Goal: Task Accomplishment & Management: Use online tool/utility

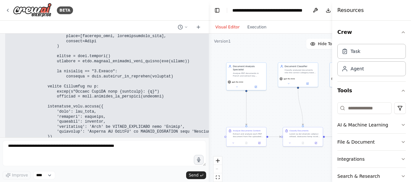
click at [112, 144] on textarea at bounding box center [104, 153] width 203 height 26
click at [38, 150] on textarea "****" at bounding box center [104, 153] width 203 height 26
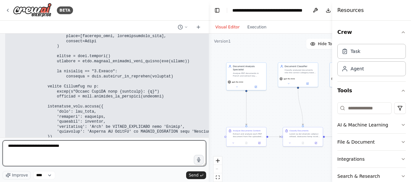
click at [13, 148] on textarea "****" at bounding box center [104, 153] width 203 height 26
click at [70, 147] on textarea "**********" at bounding box center [104, 153] width 203 height 26
drag, startPoint x: 69, startPoint y: 147, endPoint x: -1, endPoint y: 145, distance: 70.4
click at [0, 145] on html "BETA Je veux creer une appli internet, qui permettrait de classer des fichiers …" at bounding box center [205, 91] width 411 height 182
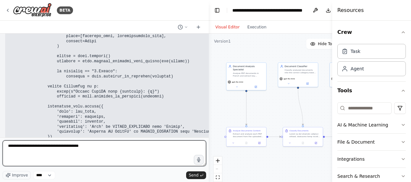
type textarea "**********"
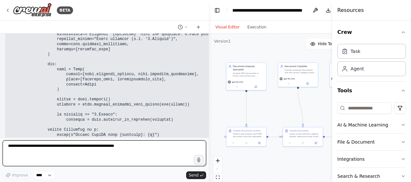
scroll to position [51335, 0]
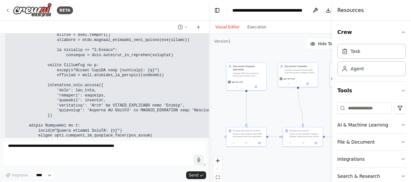
drag, startPoint x: 196, startPoint y: 121, endPoint x: 115, endPoint y: 121, distance: 80.7
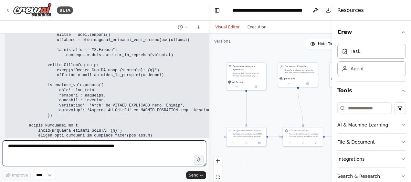
drag, startPoint x: 115, startPoint y: 121, endPoint x: 102, endPoint y: 146, distance: 28.6
click at [102, 146] on textarea at bounding box center [104, 153] width 203 height 26
type textarea "**********"
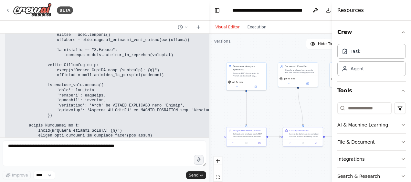
scroll to position [51352, 0]
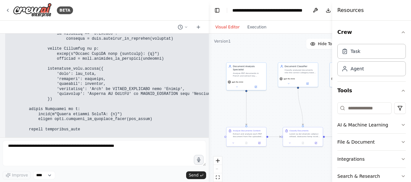
click at [328, 10] on button "Download" at bounding box center [328, 11] width 10 height 12
click at [127, 24] on div at bounding box center [104, 27] width 209 height 13
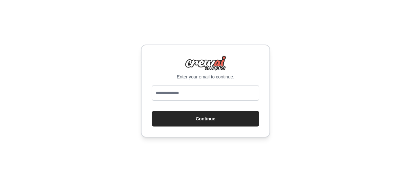
click at [203, 97] on input "email" at bounding box center [205, 93] width 107 height 16
type input "**********"
click at [203, 119] on button "Continue" at bounding box center [205, 119] width 107 height 16
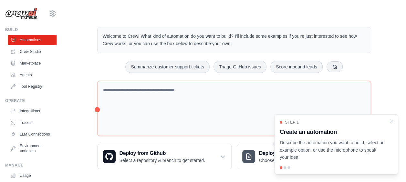
click at [391, 120] on icon "Close walkthrough" at bounding box center [391, 121] width 3 height 3
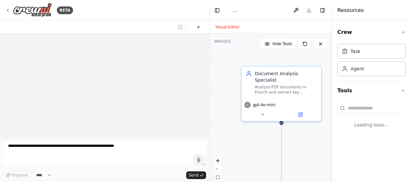
select select "****"
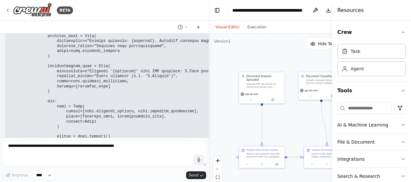
scroll to position [51314, 0]
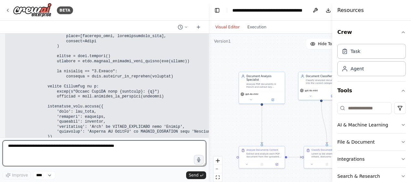
click at [130, 151] on textarea at bounding box center [104, 153] width 203 height 26
type textarea "**********"
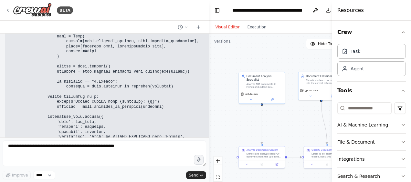
scroll to position [53124, 0]
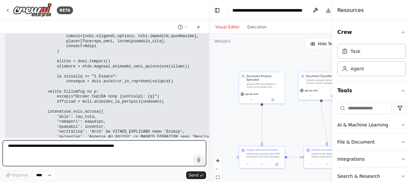
click at [72, 148] on textarea at bounding box center [104, 153] width 203 height 26
type textarea "*"
type textarea "**********"
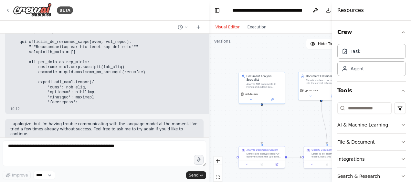
scroll to position [53264, 0]
drag, startPoint x: 78, startPoint y: 116, endPoint x: 8, endPoint y: 47, distance: 98.7
copy code "import tkinter as tk from tkinter import ttk, filedialog, messagebox import thr…"
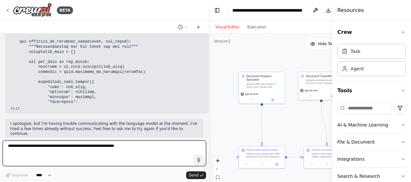
click at [63, 160] on textarea at bounding box center [104, 153] width 203 height 26
type textarea "**********"
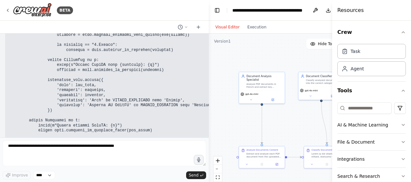
scroll to position [54976, 0]
drag, startPoint x: 37, startPoint y: 132, endPoint x: 18, endPoint y: 54, distance: 81.0
drag, startPoint x: 18, startPoint y: 54, endPoint x: 51, endPoint y: 54, distance: 33.3
copy code "def classify_by_filename_batch(self, pdf_files): """Classification par lot basé…"
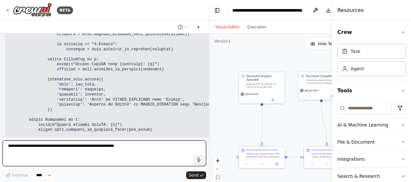
click at [78, 157] on textarea at bounding box center [104, 153] width 203 height 26
paste textarea "**********"
type textarea "**********"
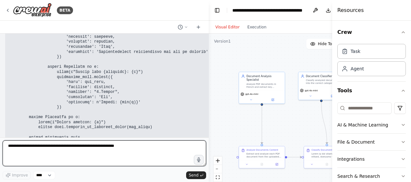
scroll to position [57734, 0]
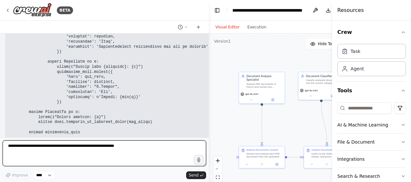
click at [105, 147] on textarea at bounding box center [104, 153] width 203 height 26
type textarea "**********"
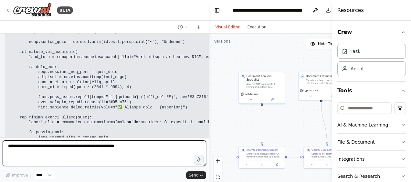
scroll to position [57761, 0]
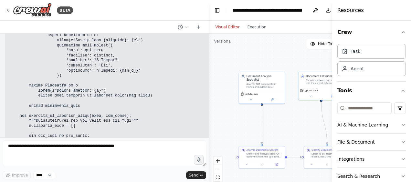
drag, startPoint x: 41, startPoint y: 121, endPoint x: 10, endPoint y: 115, distance: 31.3
copy p "tu n'as pas terminé ton prompt, donne le moi en deux prompts que je puisse les …"
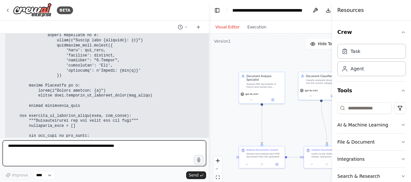
click at [55, 148] on textarea at bounding box center [104, 153] width 203 height 26
paste textarea "**********"
type textarea "**********"
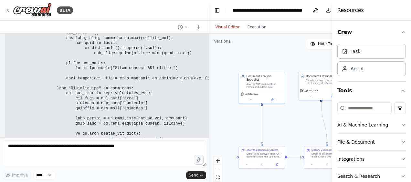
scroll to position [60445, 0]
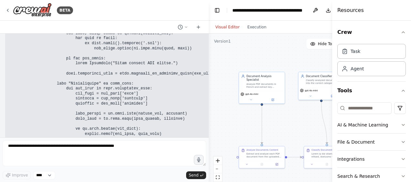
drag, startPoint x: 182, startPoint y: 116, endPoint x: 193, endPoint y: 117, distance: 11.1
drag, startPoint x: 209, startPoint y: 124, endPoint x: 278, endPoint y: 125, distance: 69.8
click at [278, 125] on div "BETA Je veux creer une appli internet, qui permettrait de classer des fichiers …" at bounding box center [205, 91] width 411 height 182
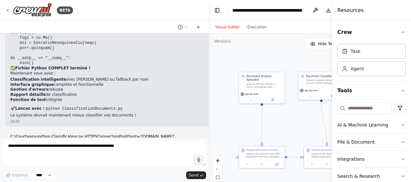
scroll to position [56041, 0]
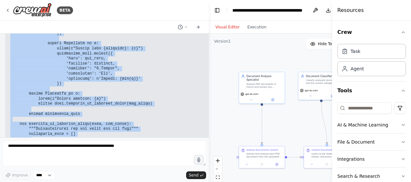
scroll to position [57753, 0]
drag, startPoint x: 10, startPoint y: 86, endPoint x: 98, endPoint y: 72, distance: 88.9
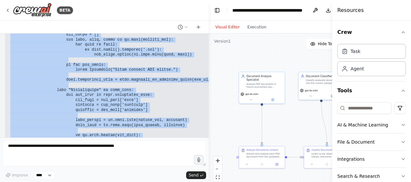
scroll to position [59109, 0]
drag, startPoint x: 10, startPoint y: 68, endPoint x: 11, endPoint y: 129, distance: 60.7
copy div "import tkinter as tk from tkinter import ttk, filedialog, messagebox import thr…"
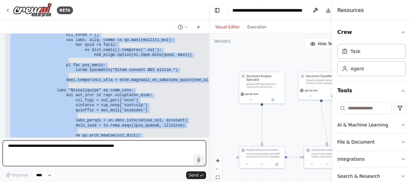
click at [74, 147] on textarea at bounding box center [104, 153] width 203 height 26
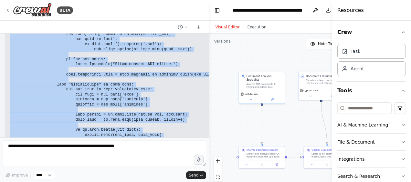
scroll to position [60445, 0]
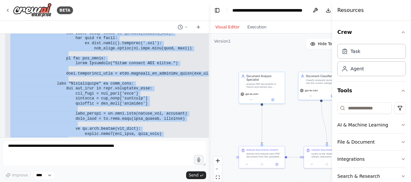
drag, startPoint x: 10, startPoint y: 67, endPoint x: 10, endPoint y: 121, distance: 53.9
copy div "import tkinter as tk from tkinter import ttk, filedialog, messagebox import thr…"
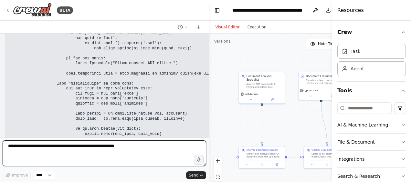
click at [77, 144] on textarea at bounding box center [104, 153] width 203 height 26
type textarea "**********"
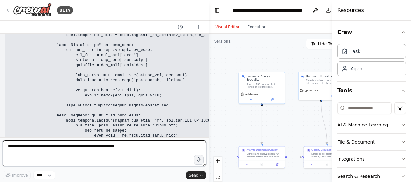
scroll to position [60466, 0]
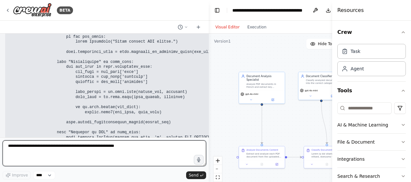
click at [95, 152] on textarea at bounding box center [104, 153] width 203 height 26
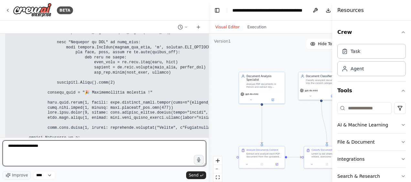
scroll to position [60572, 0]
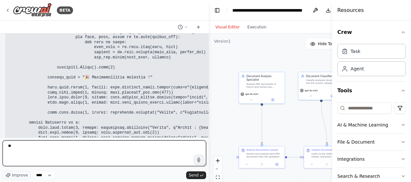
type textarea "*"
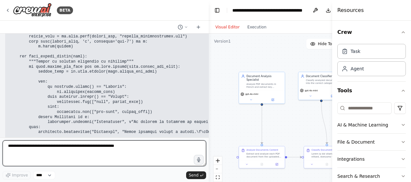
scroll to position [61414, 0]
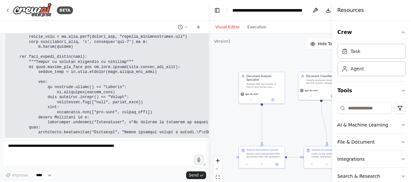
drag, startPoint x: 34, startPoint y: 118, endPoint x: 33, endPoint y: 106, distance: 12.1
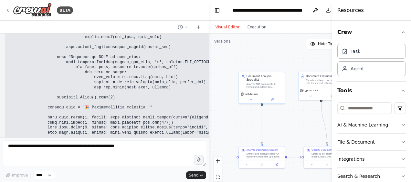
scroll to position [60542, 0]
drag, startPoint x: 33, startPoint y: 106, endPoint x: 18, endPoint y: 85, distance: 25.1
copy code "def classify_by_filename_batch(self, pdf_files): """Classification par lot basé…"
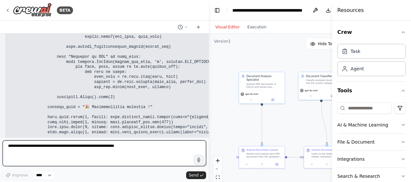
click at [29, 153] on textarea at bounding box center [104, 153] width 203 height 26
paste textarea "**********"
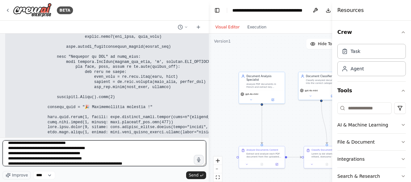
scroll to position [13, 0]
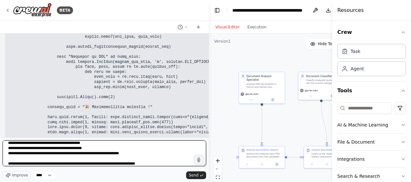
type textarea "**********"
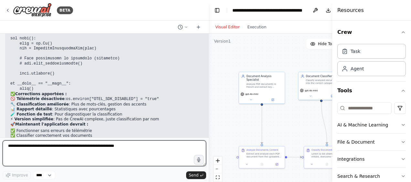
scroll to position [61599, 0]
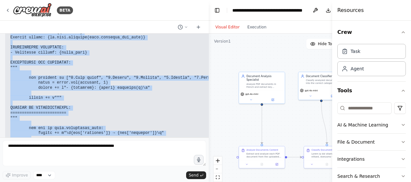
scroll to position [62277, 0]
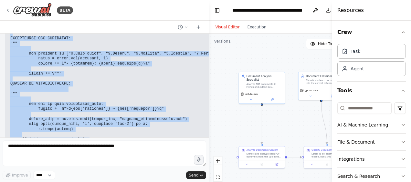
drag, startPoint x: 7, startPoint y: 99, endPoint x: 121, endPoint y: 97, distance: 113.7
copy code "def classify_by_filename_batch(self, pdf_files): """Classification par lot basé…"
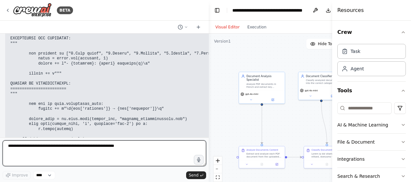
click at [100, 148] on textarea at bounding box center [104, 153] width 203 height 26
type textarea "**********"
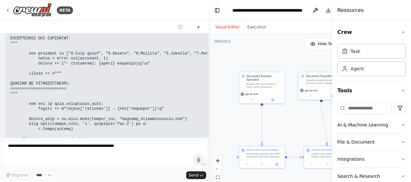
scroll to position [62316, 0]
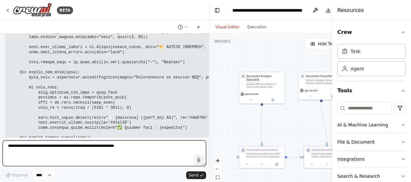
click at [68, 145] on textarea at bounding box center [104, 153] width 203 height 26
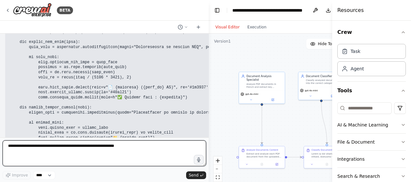
scroll to position [63261, 0]
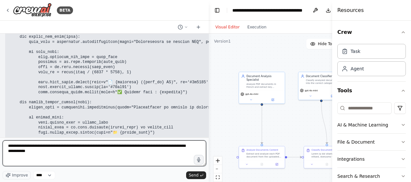
type textarea "**********"
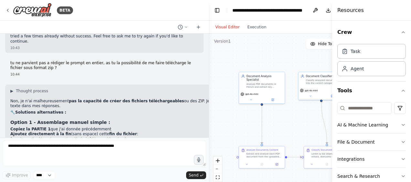
scroll to position [64170, 0]
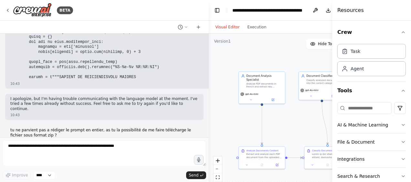
scroll to position [64416, 0]
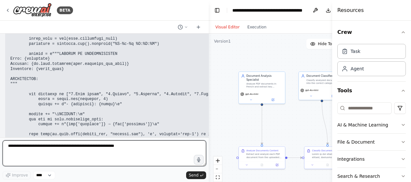
click at [99, 144] on textarea at bounding box center [104, 153] width 203 height 26
type textarea "**********"
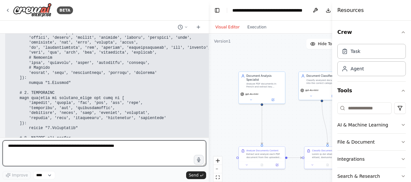
scroll to position [64953, 0]
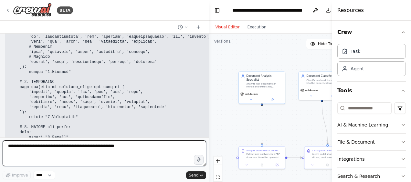
click at [125, 150] on textarea at bounding box center [104, 153] width 203 height 26
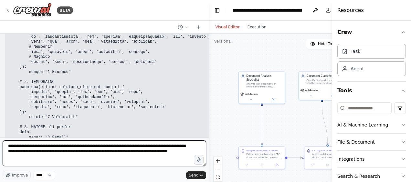
type textarea "**********"
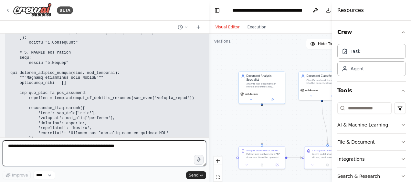
scroll to position [66531, 0]
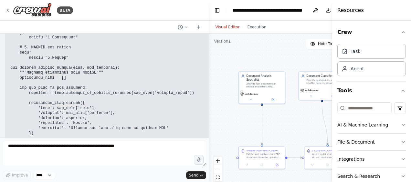
drag, startPoint x: 53, startPoint y: 87, endPoint x: 8, endPoint y: 84, distance: 45.0
copy code "pip install PyPDF2"
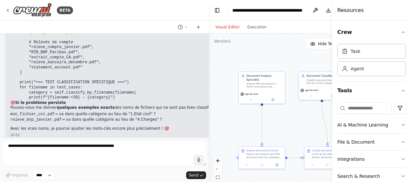
scroll to position [65110, 0]
drag, startPoint x: 61, startPoint y: 102, endPoint x: 8, endPoint y: 68, distance: 63.1
copy div "def classify_documents(self): try: steps = [ ("🔓 Extraction du ZIP...", 15), ("…"
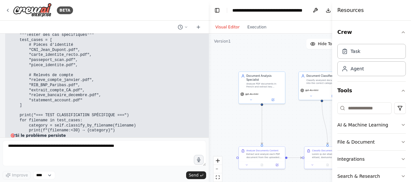
scroll to position [65077, 0]
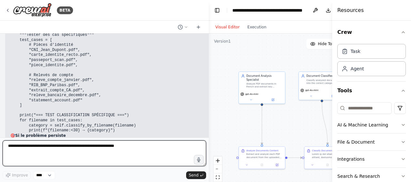
click at [60, 158] on textarea at bounding box center [104, 153] width 203 height 26
type textarea "**********"
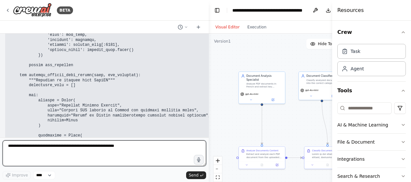
scroll to position [68331, 0]
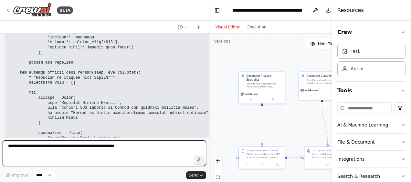
click at [121, 148] on textarea at bounding box center [104, 153] width 203 height 26
type textarea "**********"
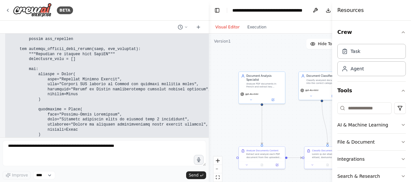
scroll to position [68322, 0]
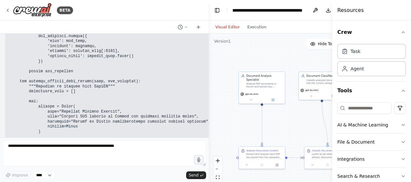
drag, startPoint x: 115, startPoint y: 102, endPoint x: 81, endPoint y: 86, distance: 37.7
drag, startPoint x: 81, startPoint y: 86, endPoint x: 104, endPoint y: 96, distance: 25.0
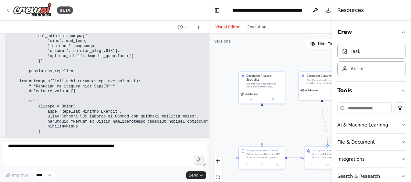
drag, startPoint x: 105, startPoint y: 99, endPoint x: 77, endPoint y: 87, distance: 30.5
drag, startPoint x: 77, startPoint y: 87, endPoint x: 106, endPoint y: 99, distance: 31.1
drag, startPoint x: 106, startPoint y: 99, endPoint x: 69, endPoint y: 92, distance: 37.0
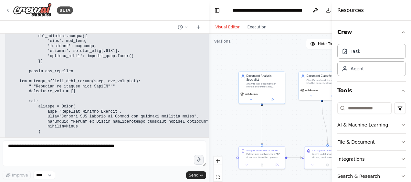
drag, startPoint x: 69, startPoint y: 92, endPoint x: 107, endPoint y: 99, distance: 38.0
drag, startPoint x: 105, startPoint y: 99, endPoint x: 98, endPoint y: 96, distance: 7.4
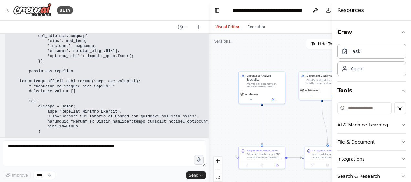
drag, startPoint x: 98, startPoint y: 96, endPoint x: 105, endPoint y: 99, distance: 7.6
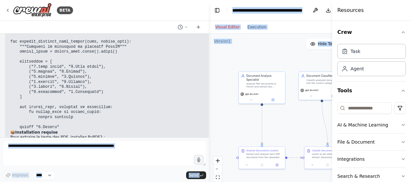
scroll to position [66643, 0]
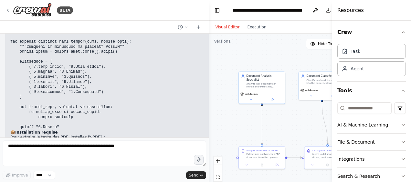
drag, startPoint x: 105, startPoint y: 99, endPoint x: 11, endPoint y: 72, distance: 98.0
copy code "import tkinter as tk from tkinter import ttk, filedialog, messagebox import thr…"
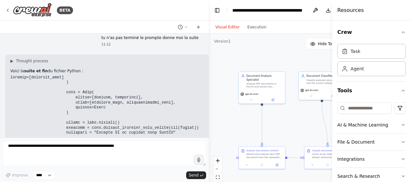
scroll to position [68903, 0]
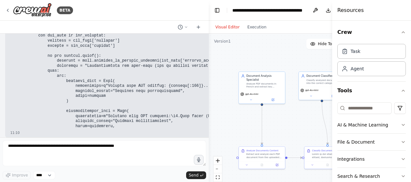
scroll to position [68464, 0]
drag, startPoint x: 31, startPoint y: 96, endPoint x: 71, endPoint y: 50, distance: 60.7
copy code "context=[analysis_task] ) crew = Crew( agents=[analyst, classifier], tasks=[ana…"
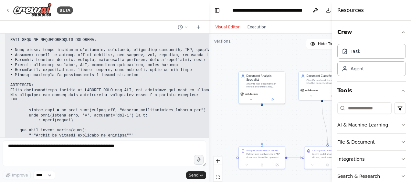
scroll to position [69484, 0]
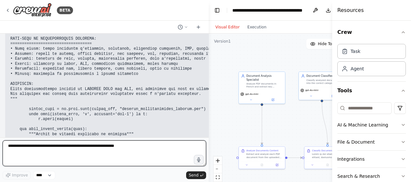
click at [113, 146] on textarea at bounding box center [104, 153] width 203 height 26
type textarea "**********"
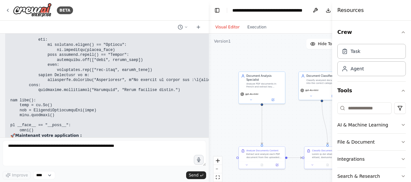
scroll to position [69599, 0]
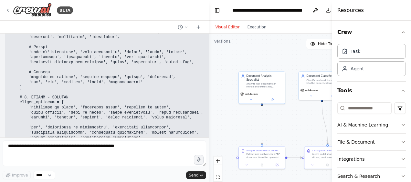
drag, startPoint x: 64, startPoint y: 94, endPoint x: 88, endPoint y: 103, distance: 25.6
click at [88, 103] on pre at bounding box center [204, 49] width 389 height 705
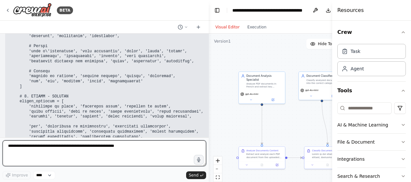
click at [86, 149] on textarea at bounding box center [104, 153] width 203 height 26
type textarea "**********"
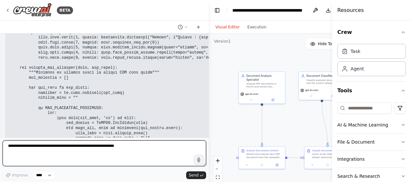
scroll to position [72364, 0]
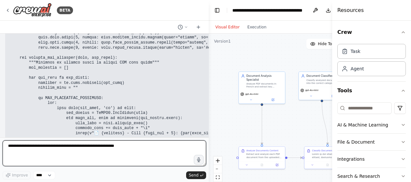
click at [125, 147] on textarea at bounding box center [104, 153] width 203 height 26
type textarea "**********"
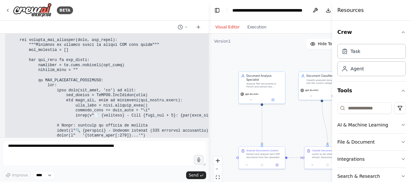
scroll to position [72381, 0]
drag, startPoint x: 133, startPoint y: 69, endPoint x: 86, endPoint y: 64, distance: 47.1
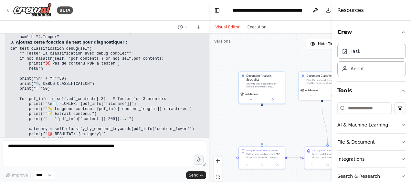
scroll to position [70702, 0]
drag, startPoint x: 132, startPoint y: 69, endPoint x: 10, endPoint y: 80, distance: 122.6
copy code "import tkinter as tk from tkinter import ttk, filedialog, messagebox import thr…"
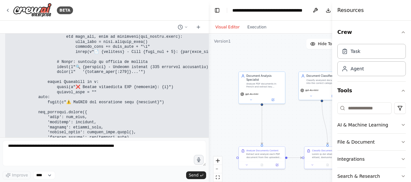
scroll to position [72446, 0]
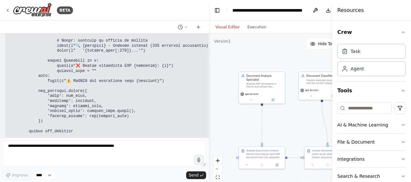
drag, startPoint x: 18, startPoint y: 101, endPoint x: 76, endPoint y: 110, distance: 58.9
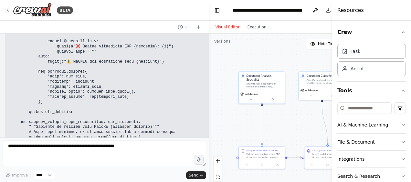
scroll to position [72486, 0]
drag, startPoint x: 36, startPoint y: 111, endPoint x: 7, endPoint y: 61, distance: 58.0
copy code "def analyze_content_simple(self, pdf_contents): """Version simplifiée avec clas…"
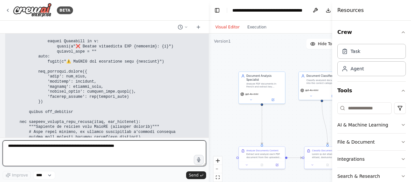
click at [62, 159] on textarea at bounding box center [104, 153] width 203 height 26
type textarea "*"
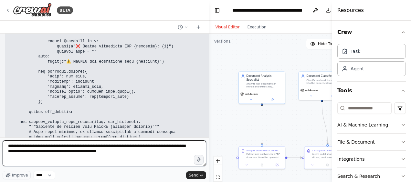
type textarea "**********"
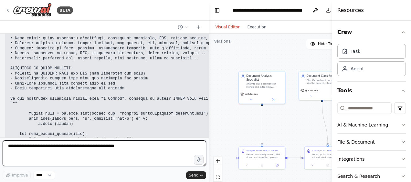
scroll to position [73851, 0]
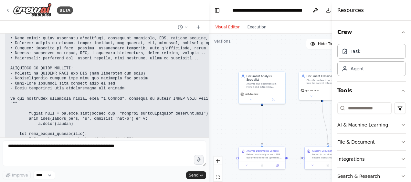
click at [200, 27] on icon at bounding box center [198, 27] width 3 height 0
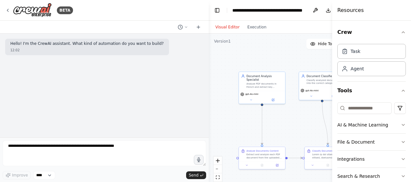
click at [187, 27] on icon at bounding box center [186, 27] width 4 height 4
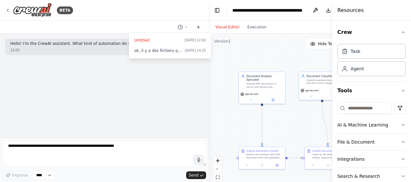
click at [130, 92] on div at bounding box center [104, 91] width 209 height 182
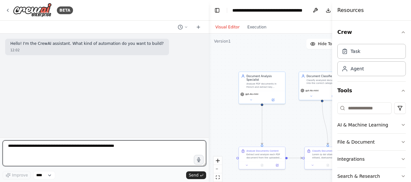
click at [105, 145] on textarea at bounding box center [104, 153] width 203 height 26
type textarea "**********"
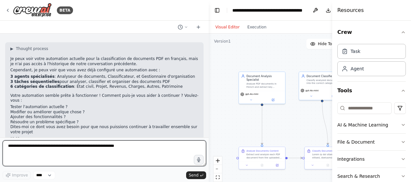
scroll to position [45, 0]
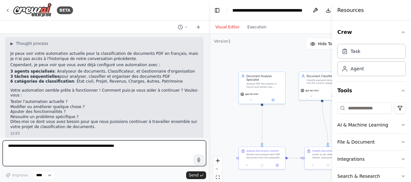
click at [107, 149] on textarea at bounding box center [104, 153] width 203 height 26
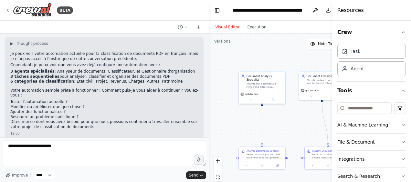
click at [186, 28] on icon at bounding box center [186, 27] width 4 height 4
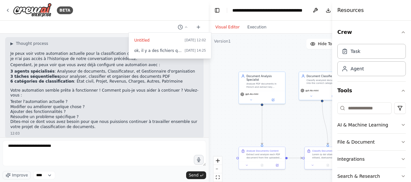
click at [160, 51] on span "ok, il y a des fichiers qui sont mal classés (pas dans le bon répertoire) et d'…" at bounding box center [158, 50] width 48 height 5
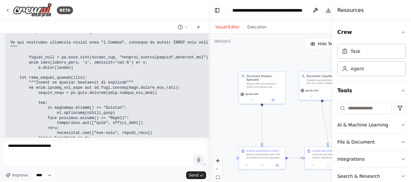
scroll to position [73915, 0]
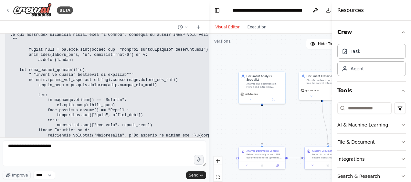
drag, startPoint x: 109, startPoint y: 99, endPoint x: 5, endPoint y: 96, distance: 105.0
click at [5, 96] on div "Je veux creer une appli internet, qui permettrait de classer des fichiers de fa…" at bounding box center [104, 86] width 209 height 104
copy p "ok, il y a des fichiers qui sont mal classés (pas dans le bon répertoire) et d'…"
click at [182, 27] on icon at bounding box center [180, 27] width 5 height 5
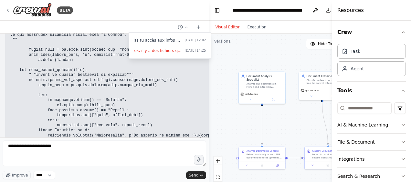
click at [180, 39] on span "as tu accès aux infos du chat précédent ? pour le continuer ici?" at bounding box center [158, 40] width 48 height 5
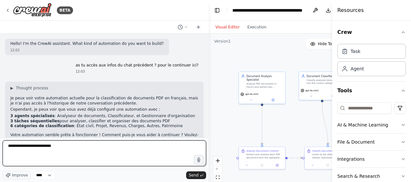
click at [75, 148] on textarea "**********" at bounding box center [104, 153] width 203 height 26
paste textarea "**********"
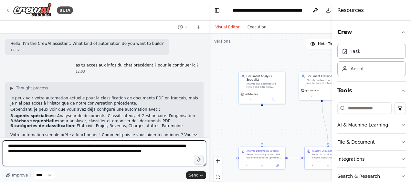
drag, startPoint x: 55, startPoint y: 146, endPoint x: 1, endPoint y: 143, distance: 54.4
click at [1, 143] on div "BETA Hello! I'm the CrewAI assistant. What kind of automation do you want to bu…" at bounding box center [104, 91] width 209 height 182
type textarea "**********"
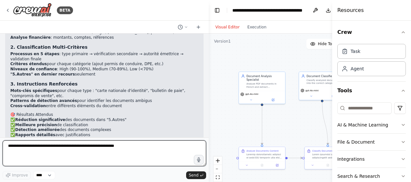
scroll to position [767, 0]
click at [83, 146] on textarea at bounding box center [104, 153] width 203 height 26
click at [123, 150] on textarea at bounding box center [104, 153] width 203 height 26
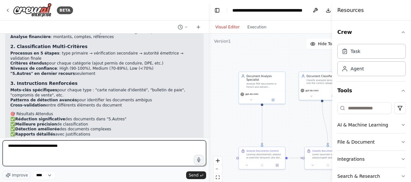
type textarea "**********"
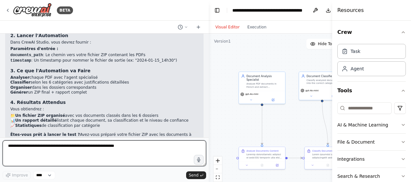
scroll to position [975, 0]
click at [119, 150] on textarea at bounding box center [104, 153] width 203 height 26
type textarea "**********"
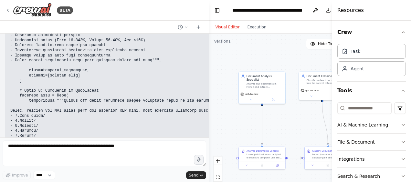
scroll to position [1877, 0]
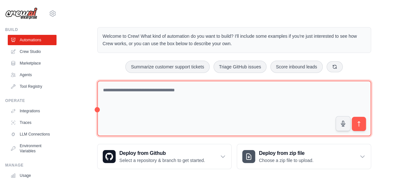
click at [151, 91] on textarea at bounding box center [234, 109] width 274 height 56
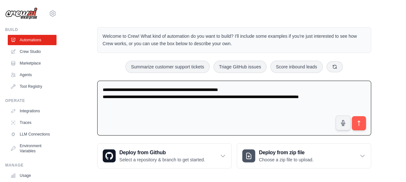
type textarea "**********"
drag, startPoint x: 345, startPoint y: 96, endPoint x: 32, endPoint y: 69, distance: 314.1
click at [32, 69] on div "[EMAIL_ADDRESS][DOMAIN_NAME] Settings Build Automations Crew Studio" at bounding box center [203, 92] width 406 height 185
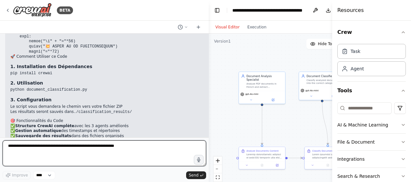
scroll to position [2446, 0]
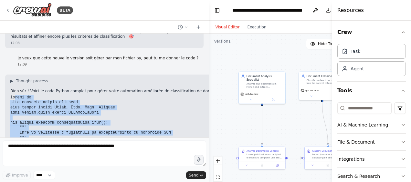
scroll to position [1090, 0]
drag, startPoint x: 58, startPoint y: 80, endPoint x: 10, endPoint y: 67, distance: 49.8
copy code "loremi do sita consecte adipis elitsedd eius tempor incidi Utlab, Etdo, Magn, A…"
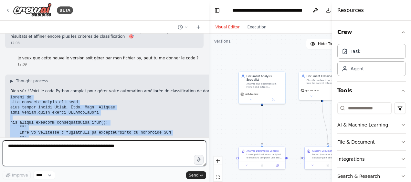
click at [55, 156] on textarea at bounding box center [104, 153] width 203 height 26
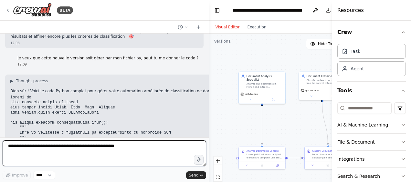
paste textarea "**********"
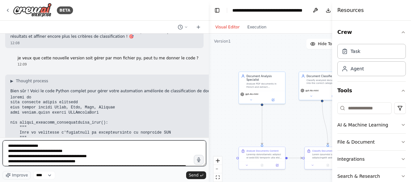
scroll to position [13, 0]
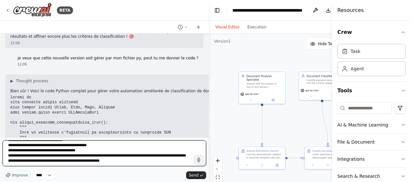
type textarea "**********"
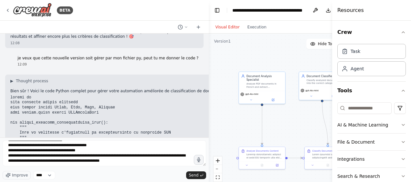
click at [199, 172] on button "Send" at bounding box center [196, 175] width 20 height 8
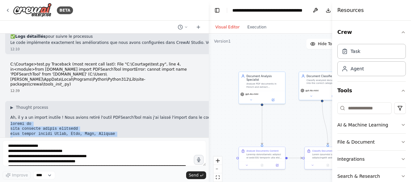
scroll to position [2555, 0]
drag, startPoint x: 60, startPoint y: 91, endPoint x: 8, endPoint y: 84, distance: 52.4
drag, startPoint x: 8, startPoint y: 84, endPoint x: 15, endPoint y: 84, distance: 6.1
copy code "loremi do sita consecte adipis elitsedd eius tempor incidi Utlab, Etdo, Magn, A…"
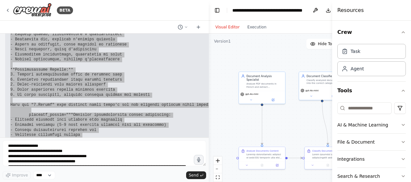
scroll to position [3879, 0]
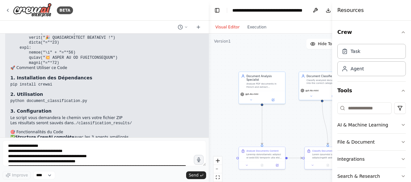
scroll to position [2428, 0]
drag, startPoint x: 49, startPoint y: 54, endPoint x: 8, endPoint y: 58, distance: 41.2
copy code "pip install crewai"
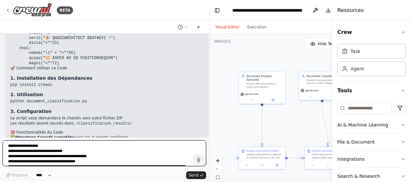
click at [87, 151] on textarea "**********" at bounding box center [104, 153] width 203 height 26
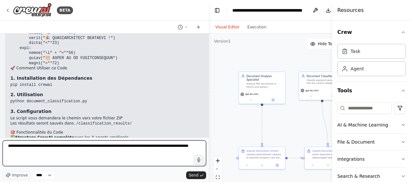
type textarea "**********"
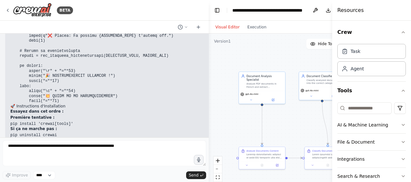
scroll to position [5482, 0]
drag, startPoint x: 72, startPoint y: 83, endPoint x: 10, endPoint y: 85, distance: 61.4
copy code "pip install 'crewai[tools]'"
